Goal: Check status: Check status

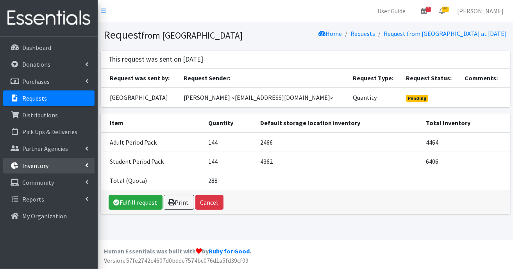
click at [41, 170] on link "Inventory" at bounding box center [48, 166] width 91 height 16
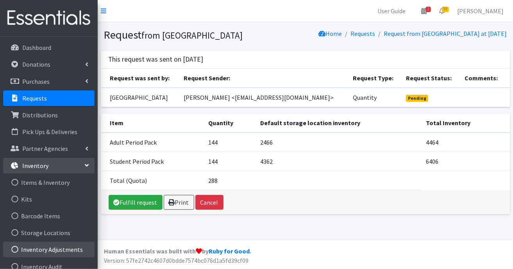
click at [35, 249] on link "Inventory Adjustments" at bounding box center [48, 250] width 91 height 16
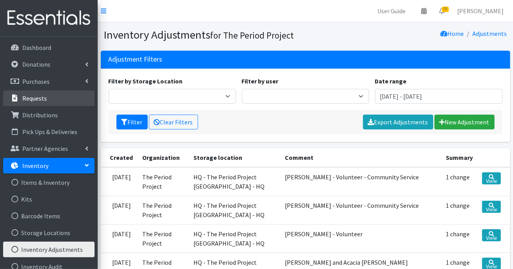
click at [39, 96] on p "Requests" at bounding box center [34, 98] width 25 height 8
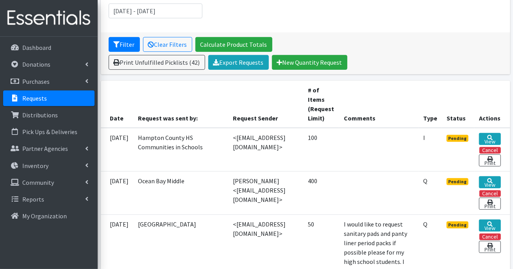
scroll to position [117, 0]
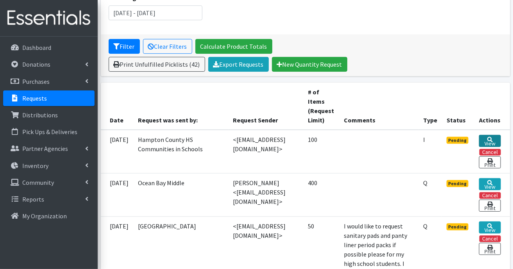
click at [488, 143] on link "View" at bounding box center [489, 141] width 21 height 12
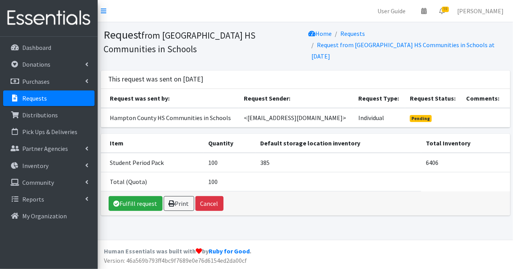
click at [25, 98] on p "Requests" at bounding box center [34, 98] width 25 height 8
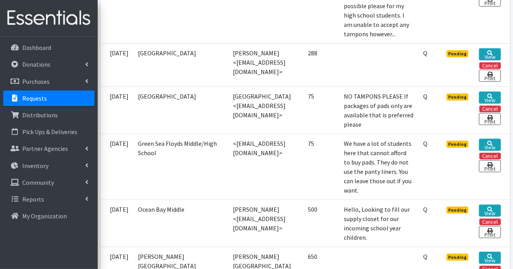
scroll to position [351, 0]
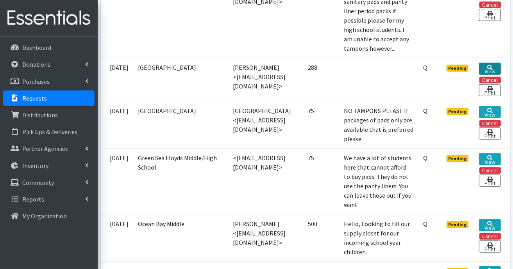
click at [488, 75] on link "View" at bounding box center [489, 69] width 21 height 12
